Goal: Information Seeking & Learning: Find specific fact

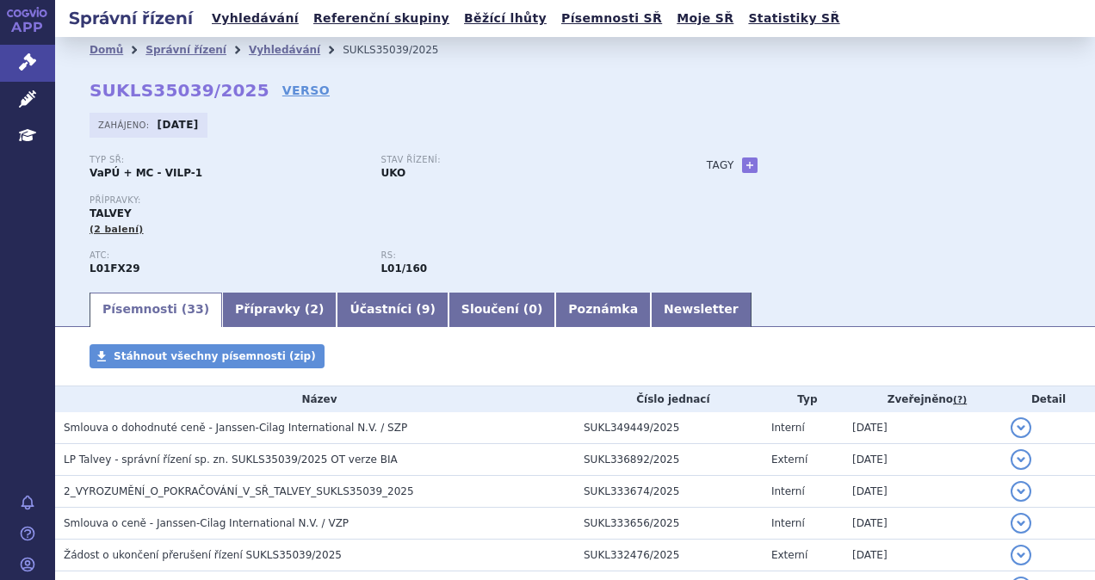
drag, startPoint x: 121, startPoint y: 21, endPoint x: 145, endPoint y: 26, distance: 23.8
click at [121, 21] on h2 "Správní řízení" at bounding box center [130, 18] width 151 height 24
click at [243, 20] on link "Vyhledávání" at bounding box center [255, 18] width 97 height 23
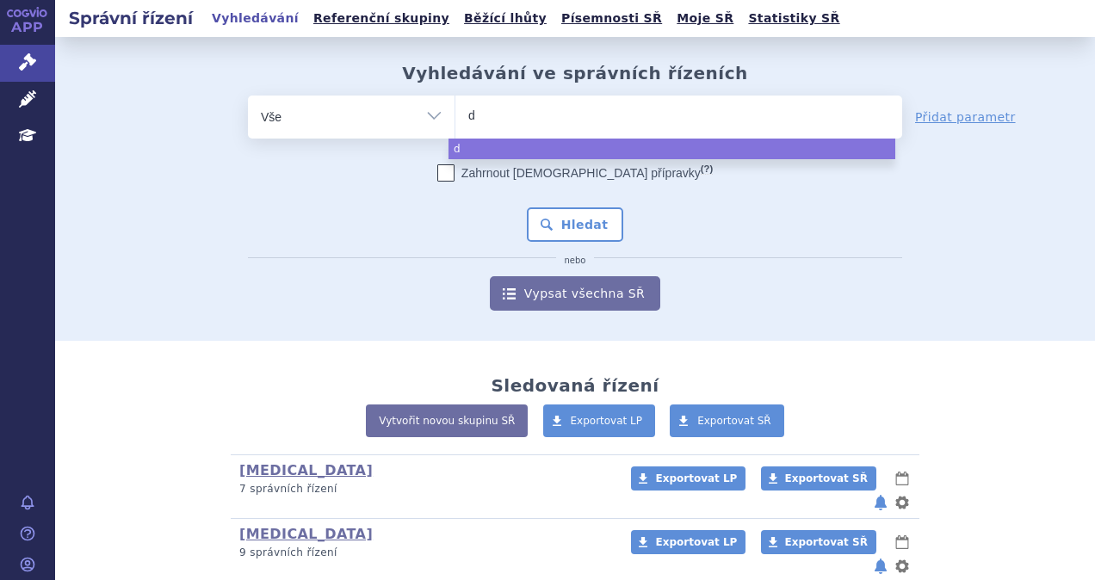
type input "da"
type input "dar"
type input "darz"
type input "darza"
type input "darzal"
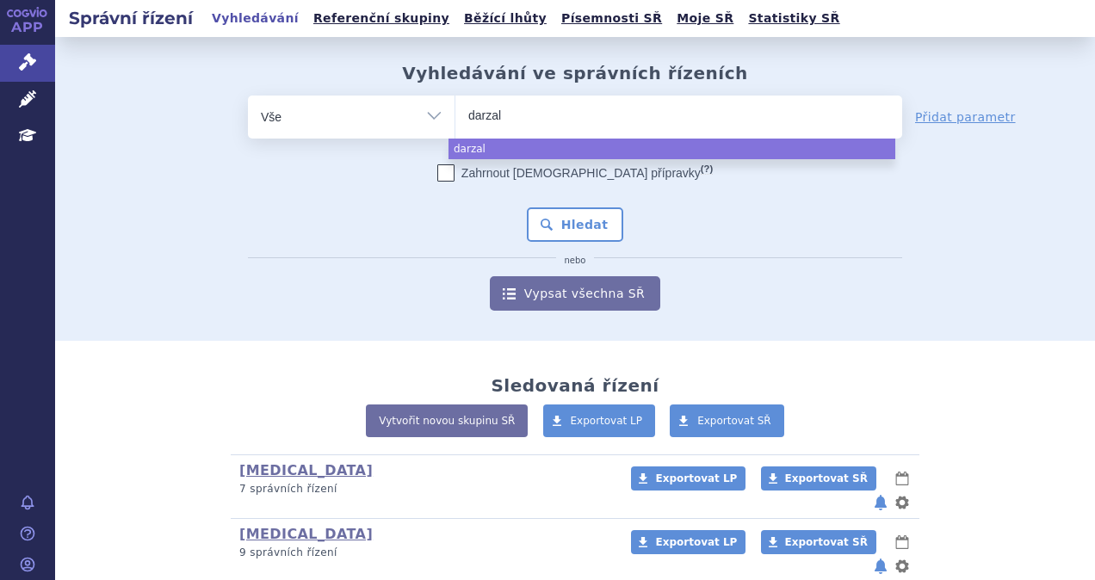
type input "darzale"
type input "[MEDICAL_DATA]"
select select "[MEDICAL_DATA]"
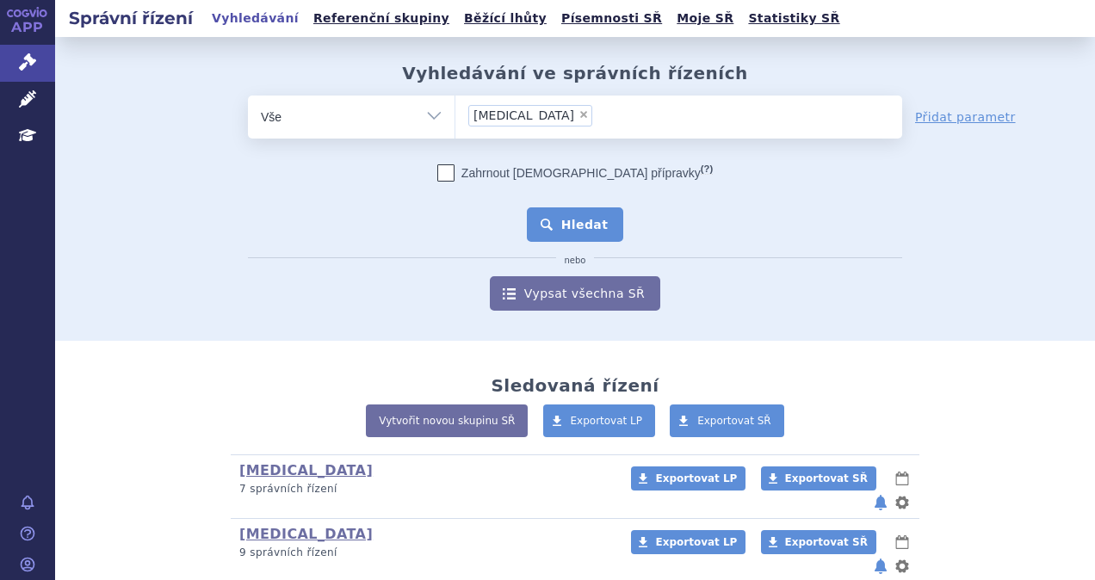
click at [577, 239] on button "Hledat" at bounding box center [575, 224] width 97 height 34
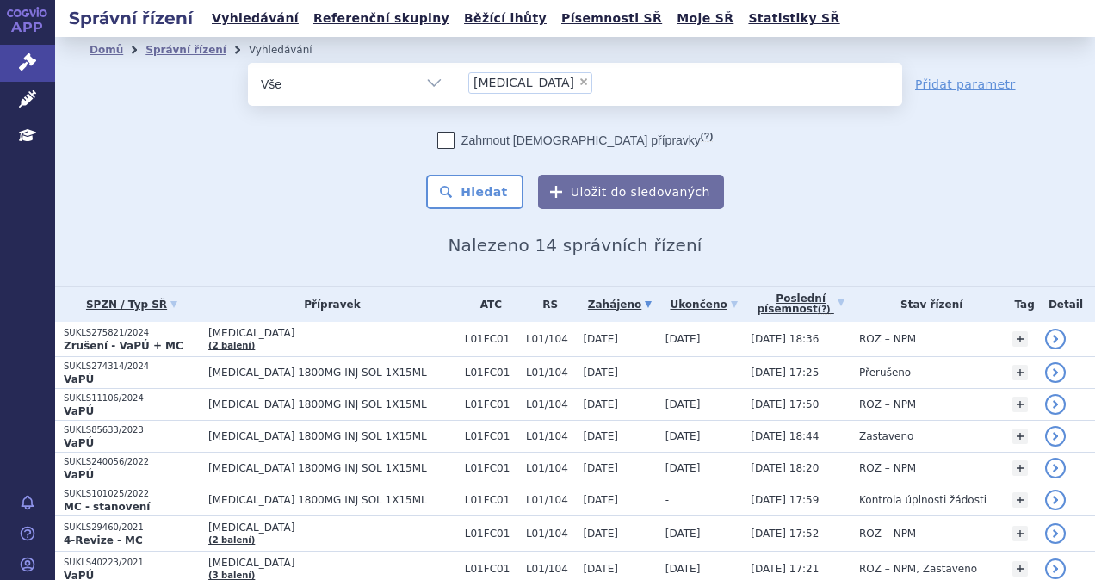
click at [353, 215] on div "Domů Správní řízení Vyhledávání Vyhledávání ve správních řízeních odstranit Vše…" at bounding box center [574, 159] width 1039 height 193
